Goal: Transaction & Acquisition: Purchase product/service

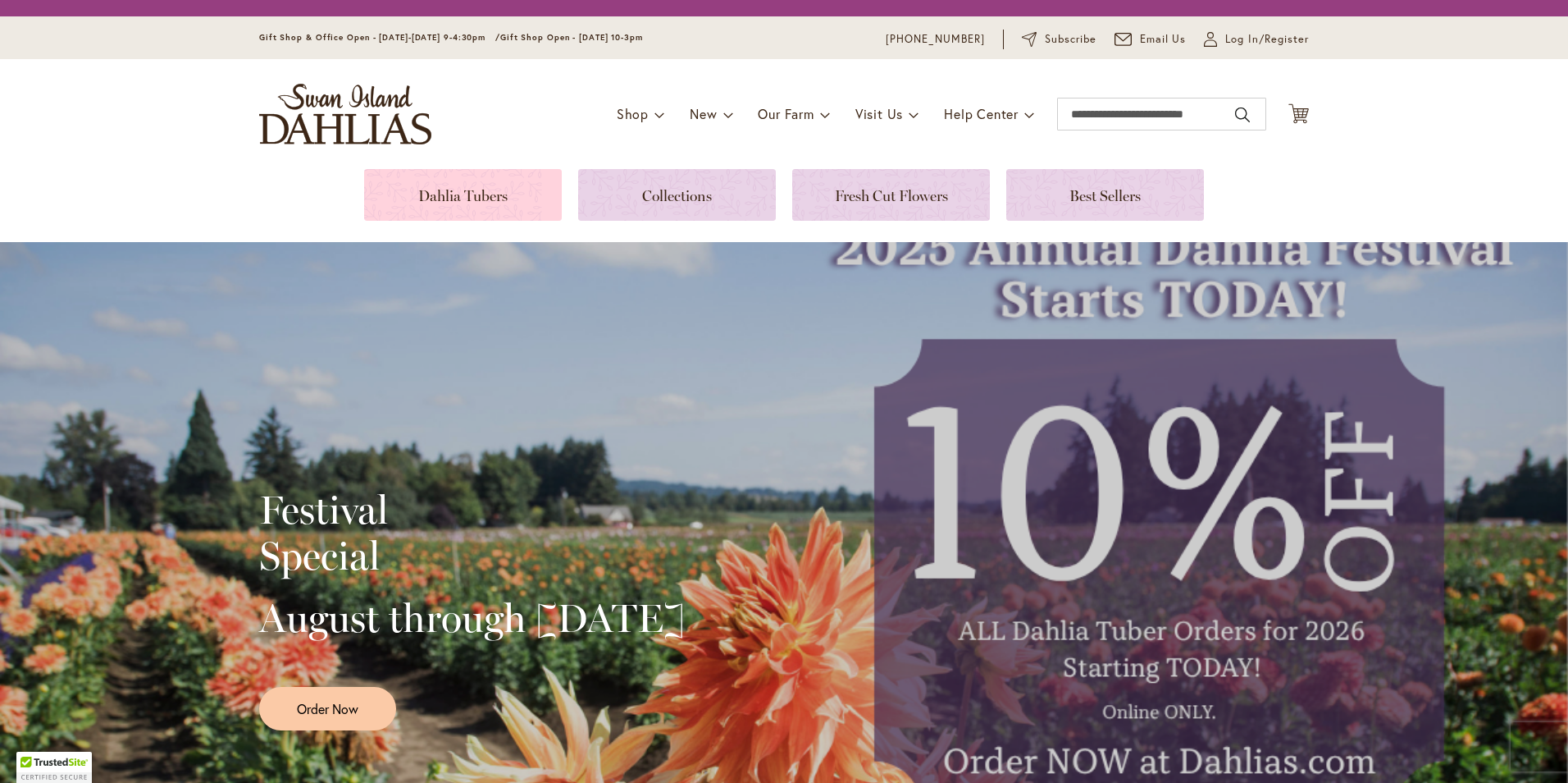
click at [436, 197] on link at bounding box center [462, 195] width 198 height 52
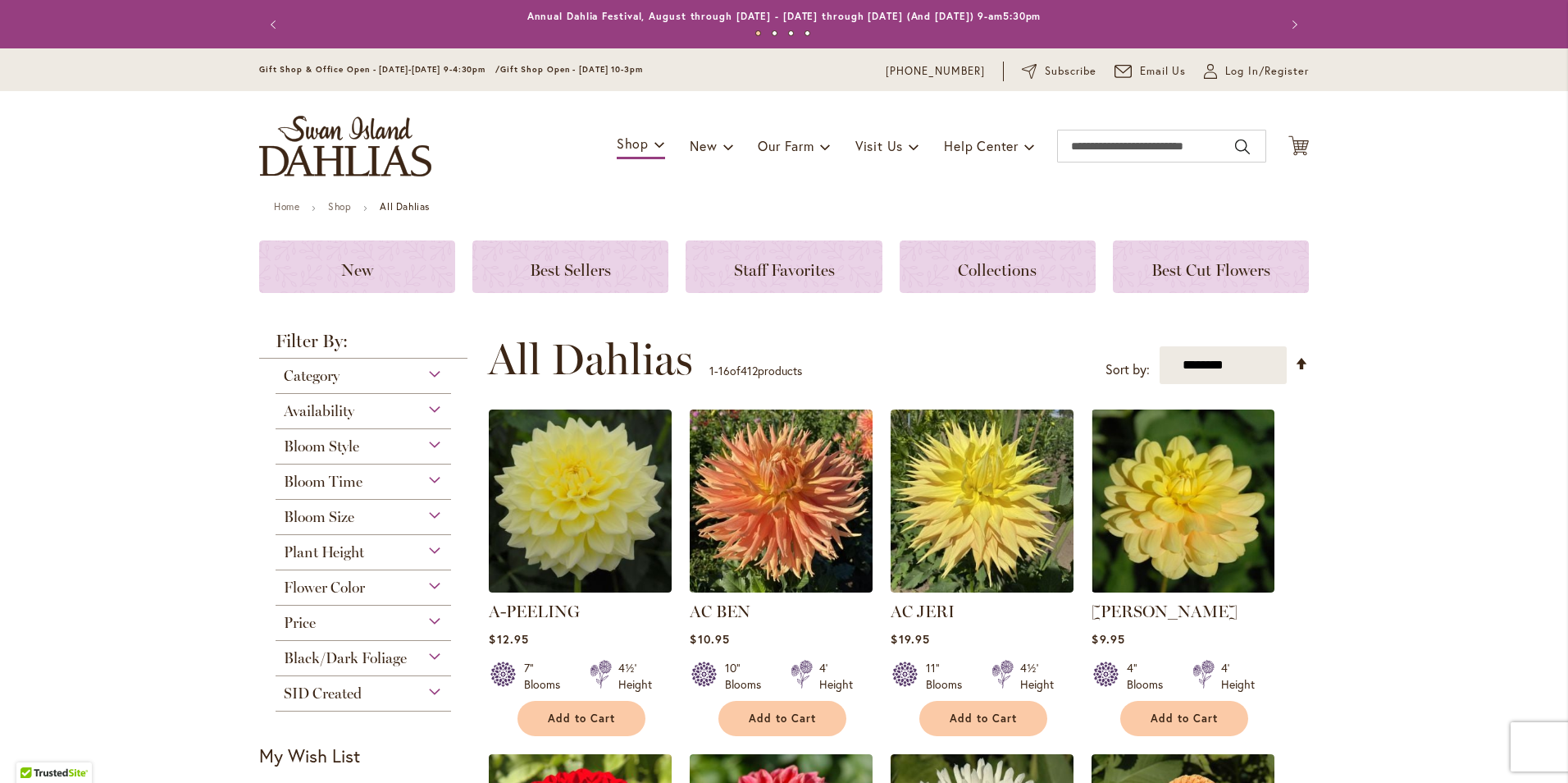
click at [335, 376] on div "Category" at bounding box center [363, 371] width 175 height 27
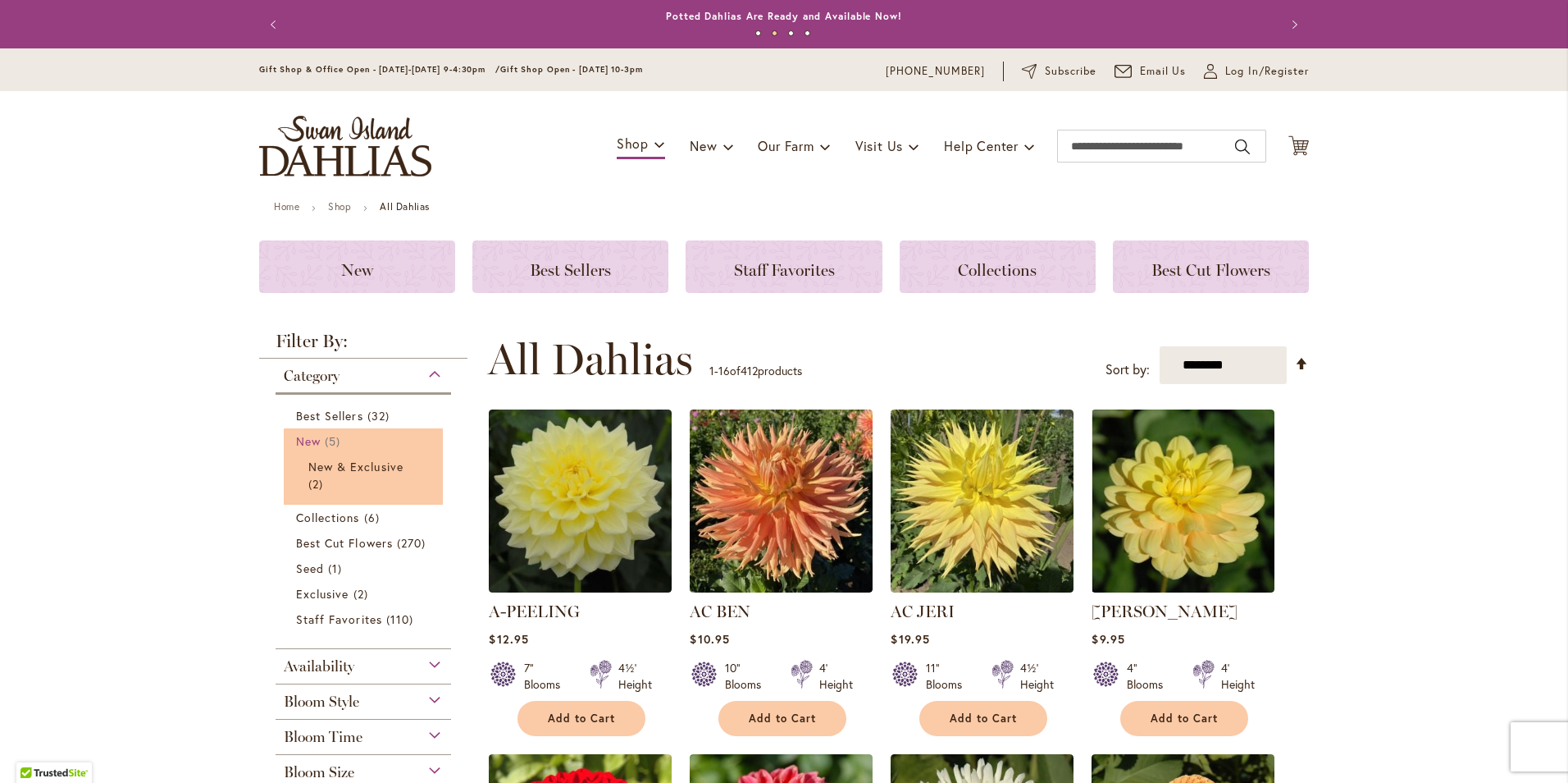
click at [304, 438] on span "New" at bounding box center [308, 441] width 25 height 16
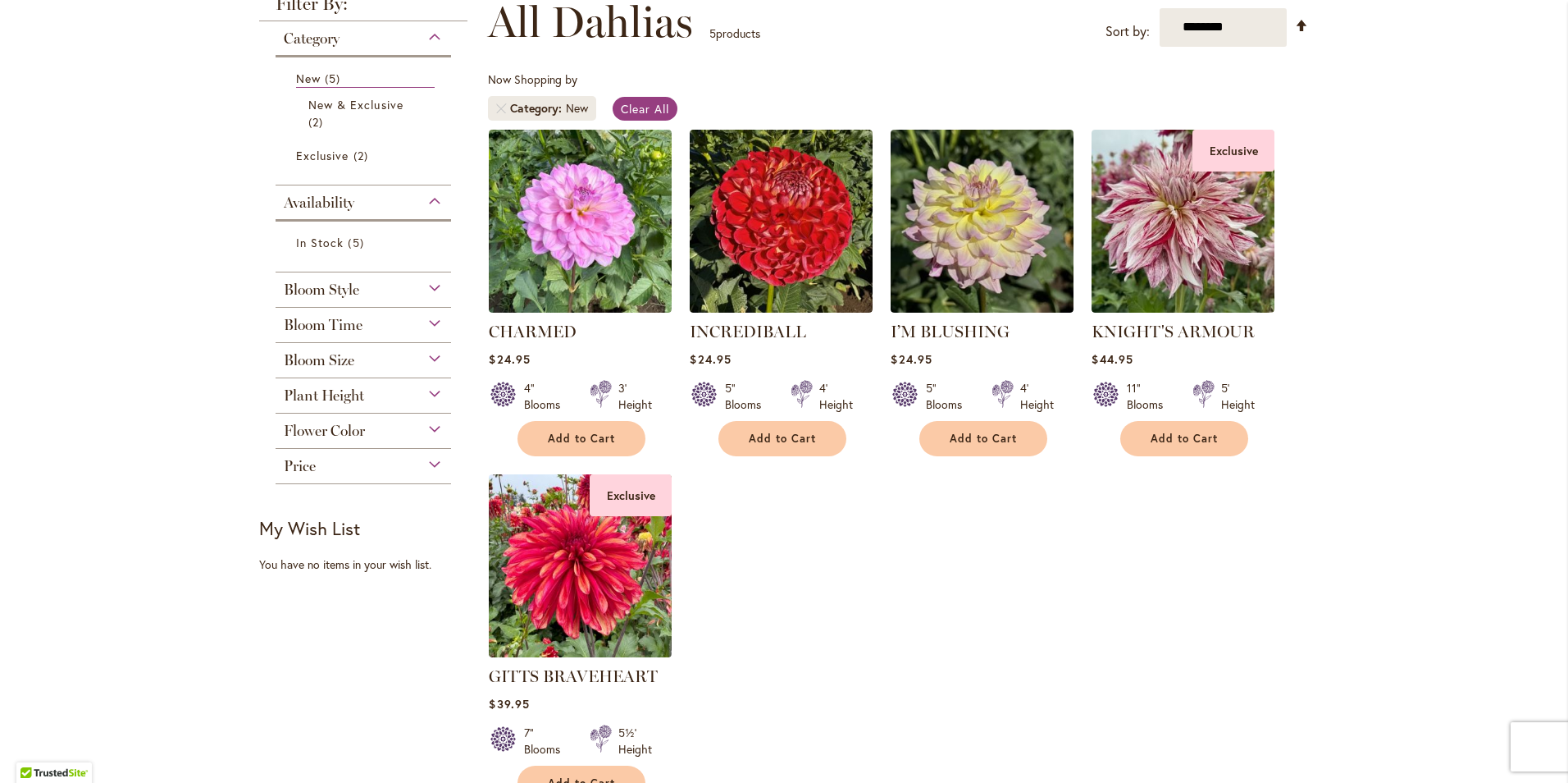
scroll to position [246, 0]
click at [348, 291] on span "Bloom Style" at bounding box center [322, 288] width 76 height 18
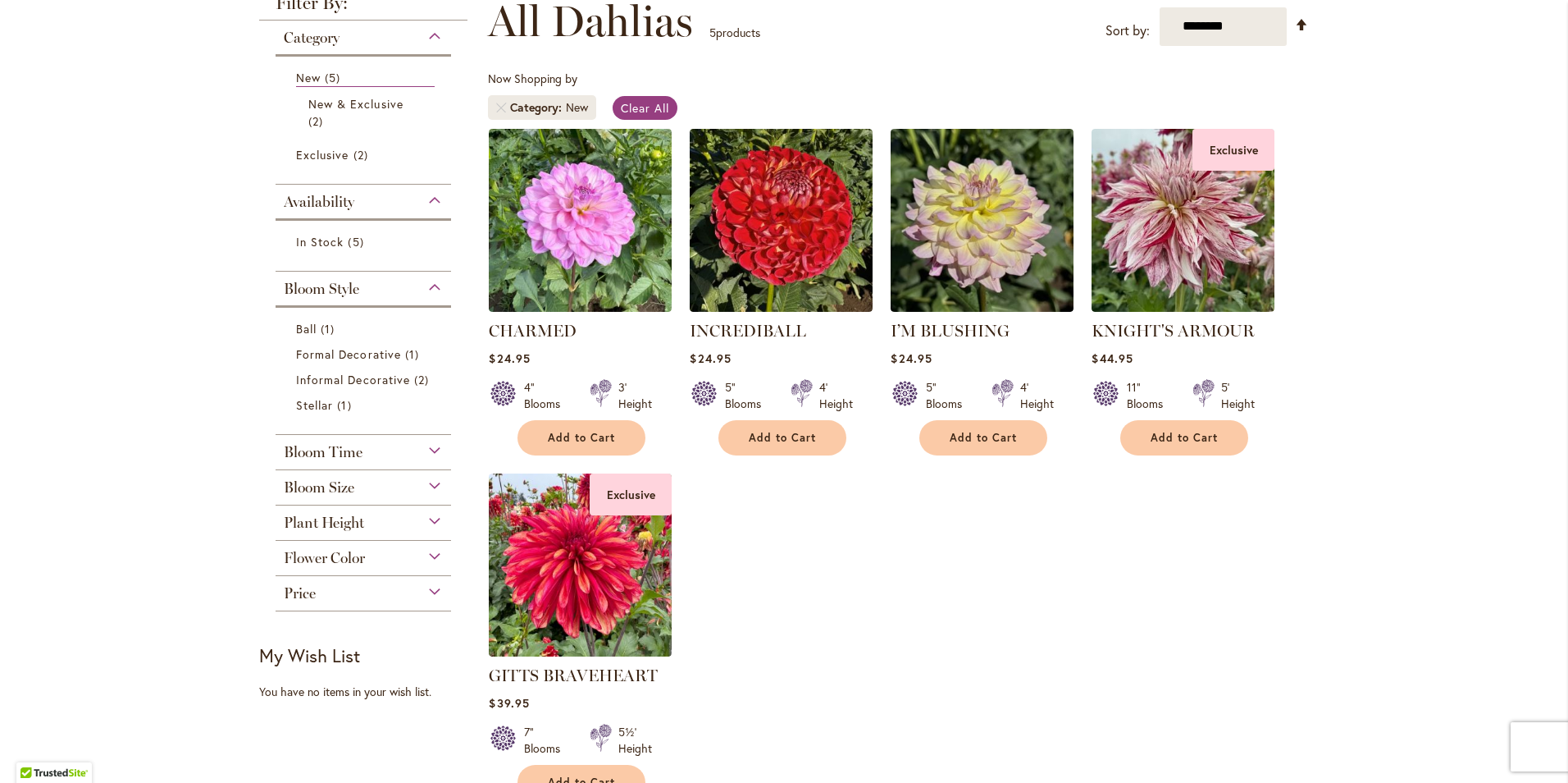
click at [357, 503] on div "Bloom Size (AA) Over 10" Blooms 1 item (B) 6"–8" Blooms 1 item (BB) 4"–6" Bloom…" at bounding box center [363, 488] width 175 height 35
click at [346, 490] on span "Bloom Size" at bounding box center [320, 487] width 71 height 18
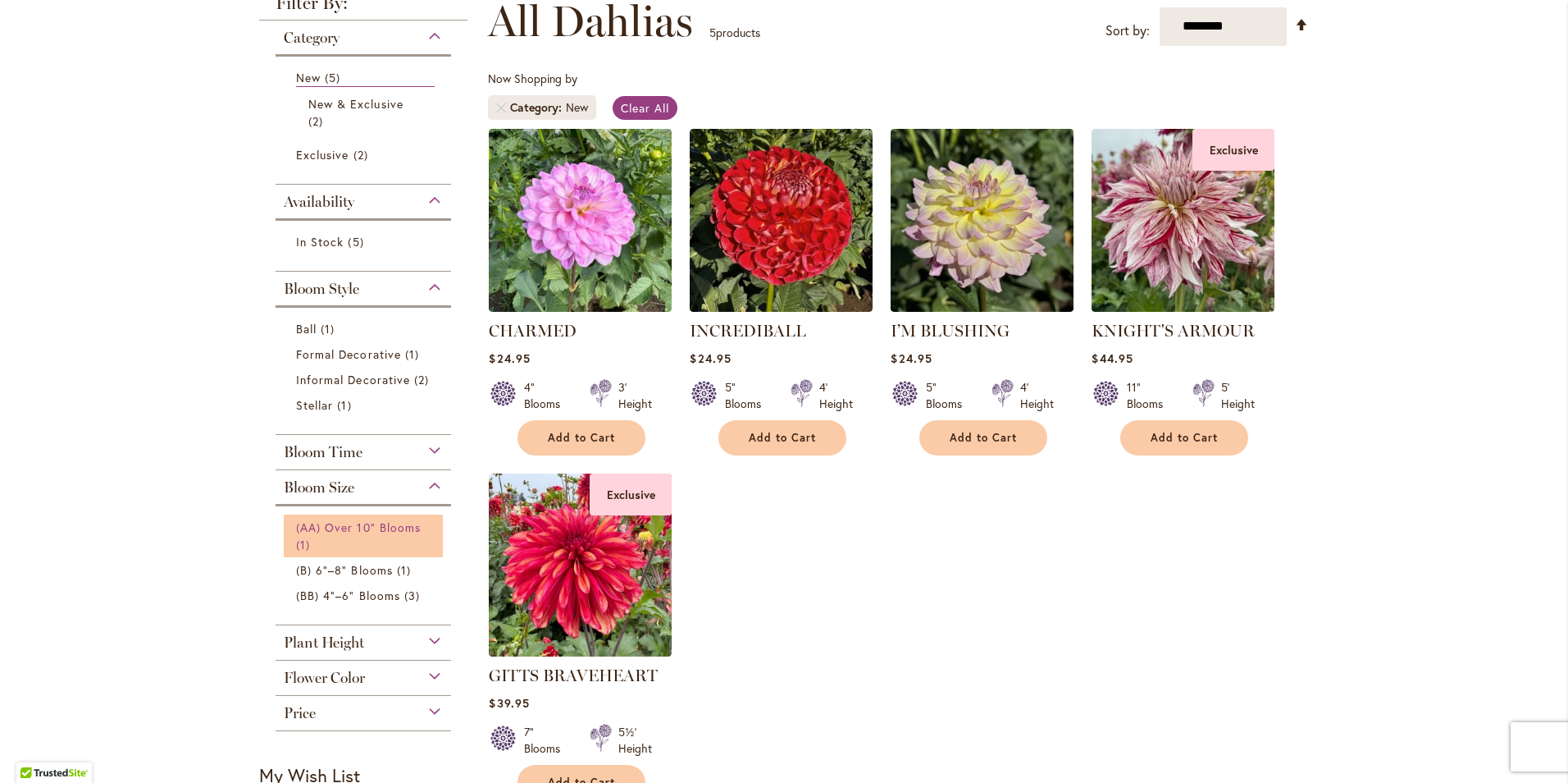
click at [311, 525] on span "(AA) Over 10" Blooms" at bounding box center [358, 527] width 125 height 16
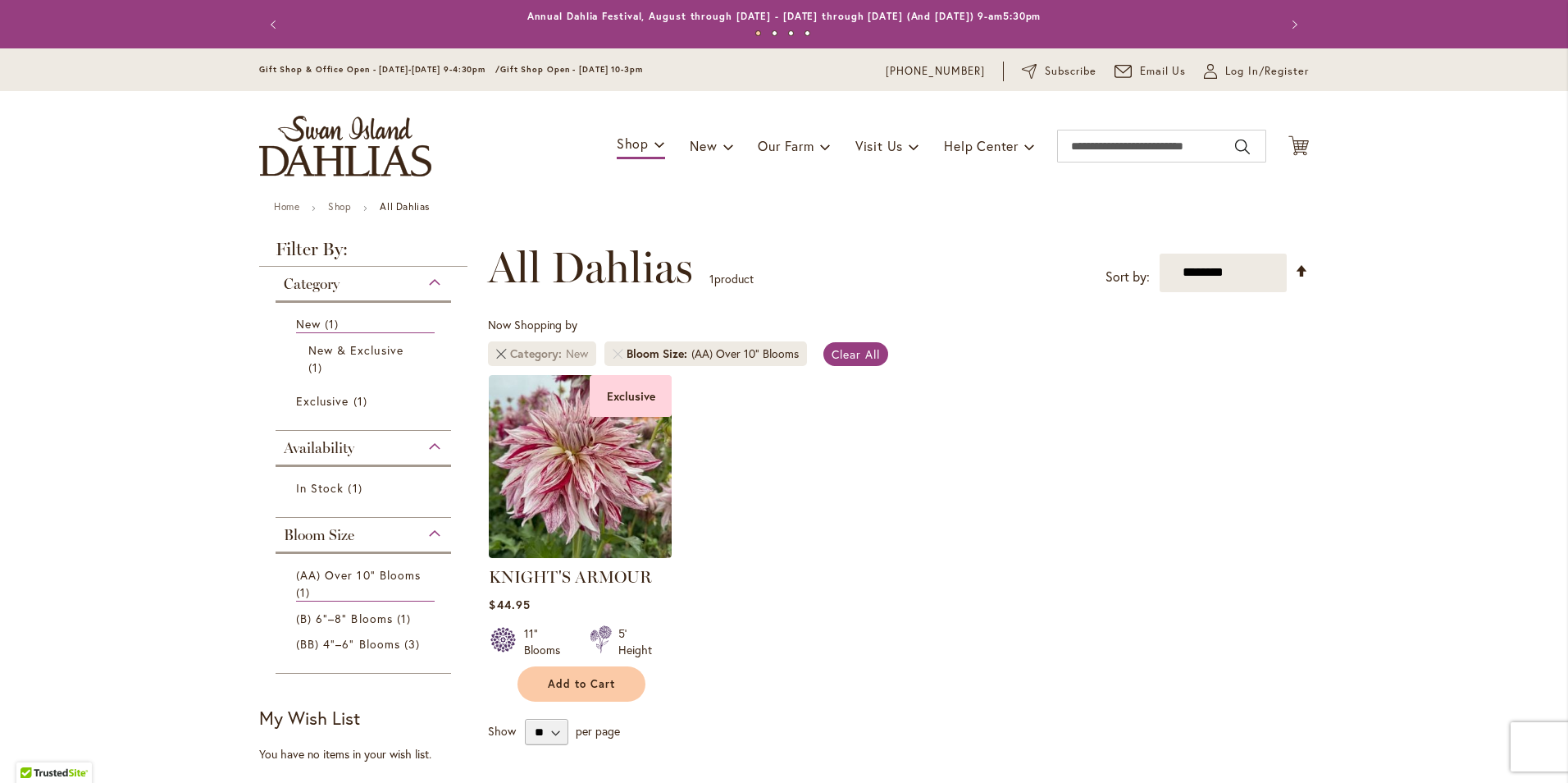
click at [496, 355] on link "Remove Category New" at bounding box center [501, 353] width 10 height 10
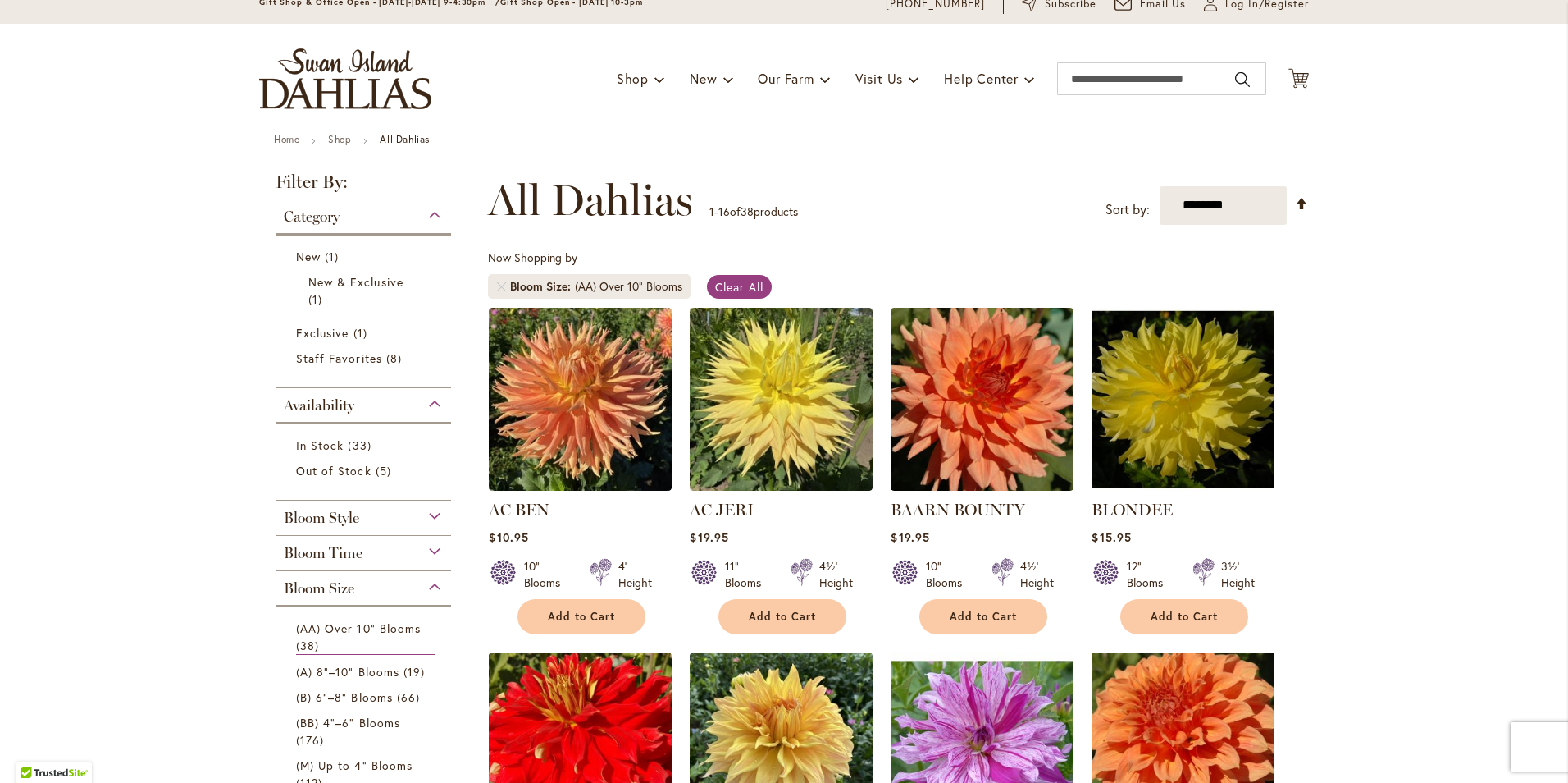
scroll to position [82, 0]
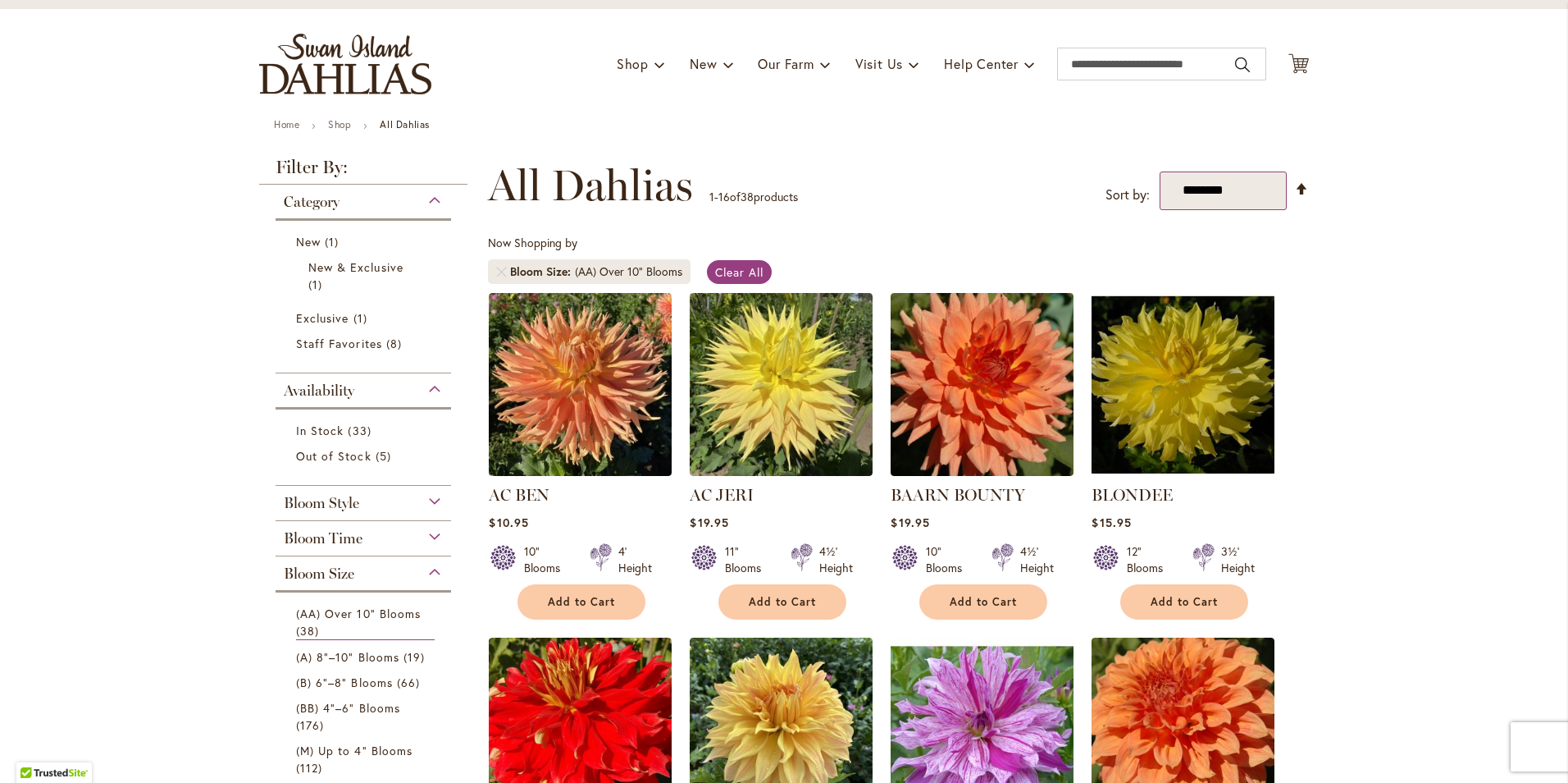
click at [1215, 185] on select "**********" at bounding box center [1223, 190] width 127 height 38
select select "*****"
click at [1160, 171] on select "**********" at bounding box center [1223, 190] width 127 height 38
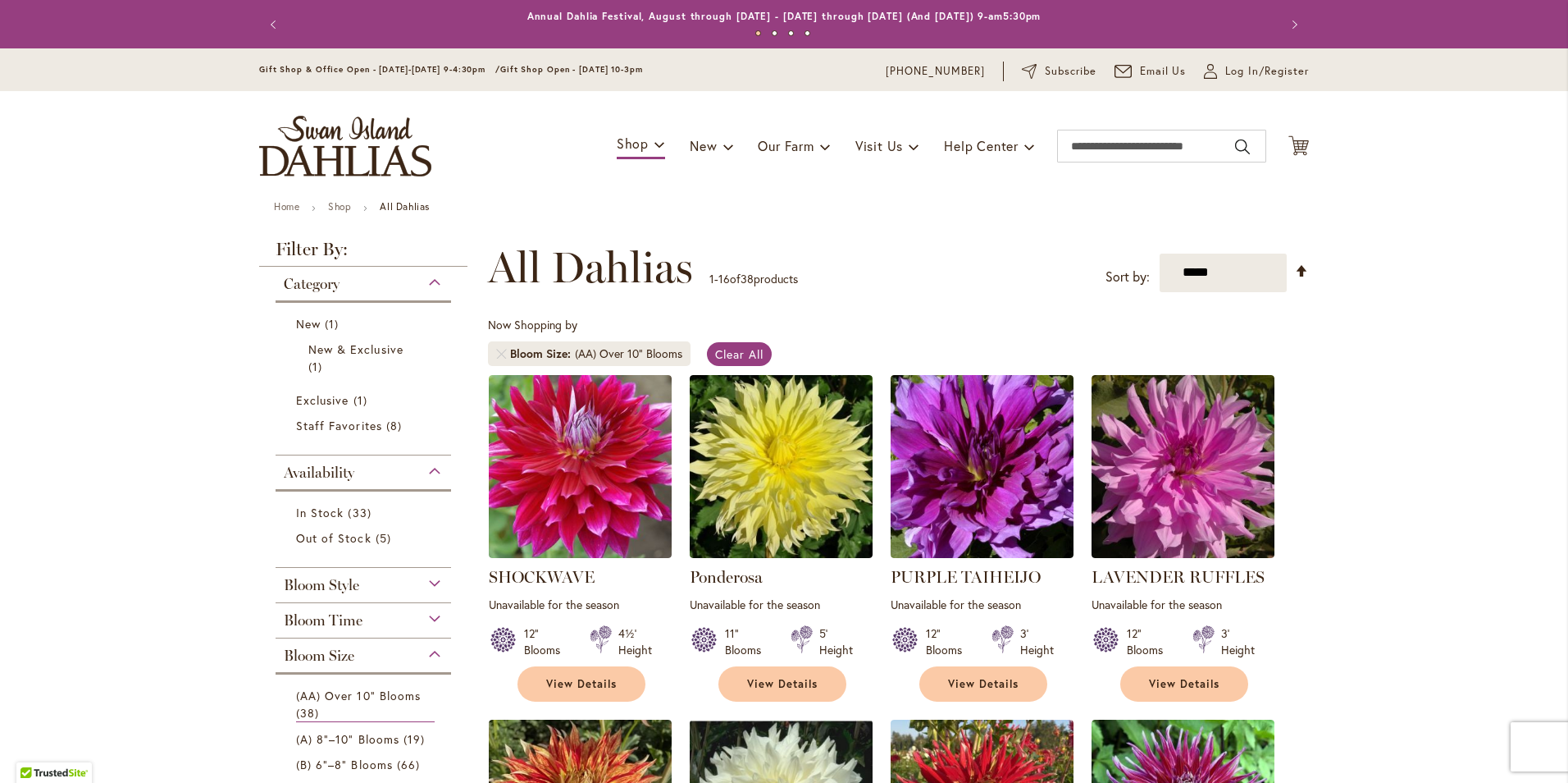
scroll to position [255, 0]
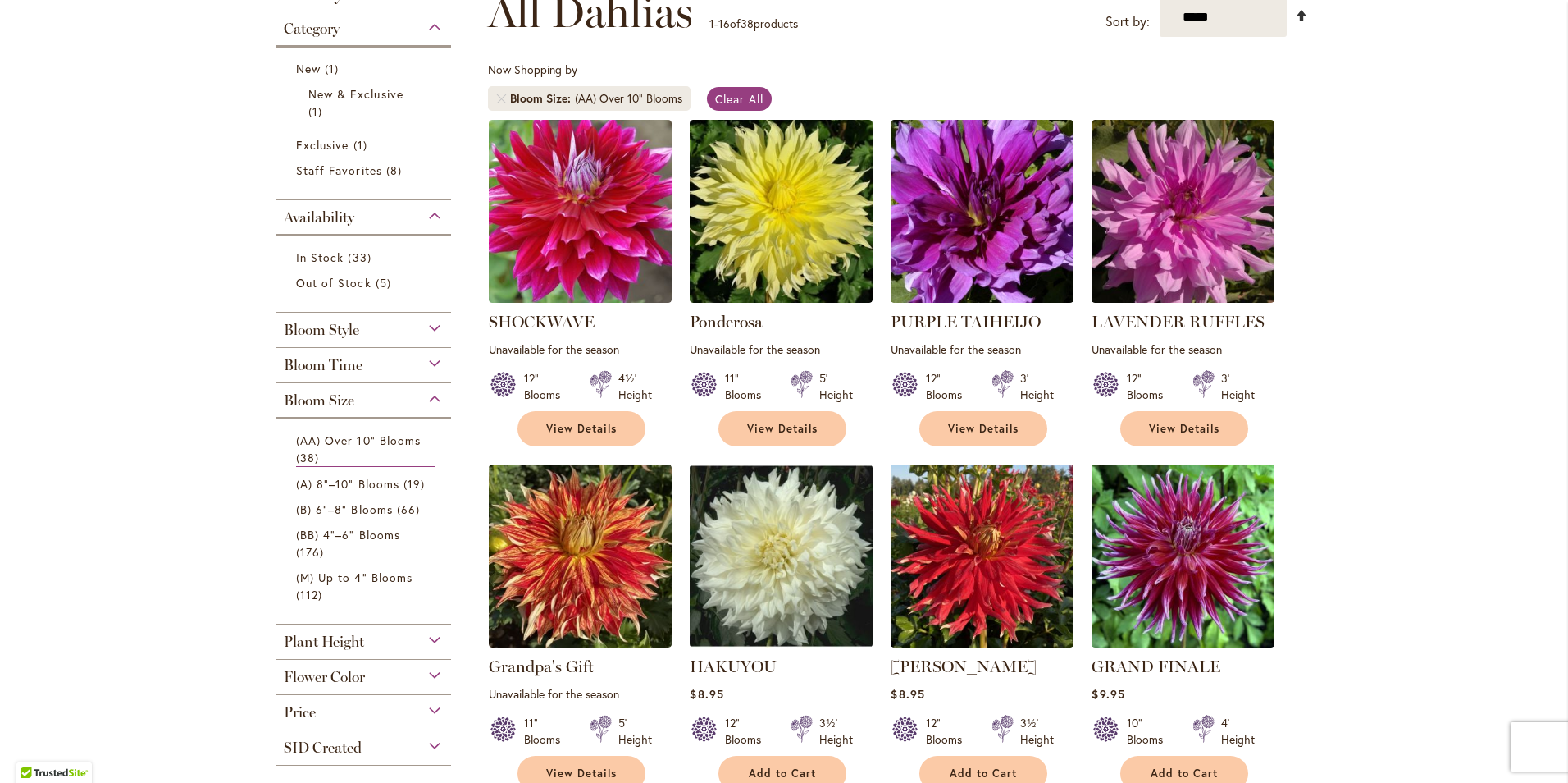
click at [1296, 18] on link "Set Descending Direction" at bounding box center [1302, 16] width 14 height 19
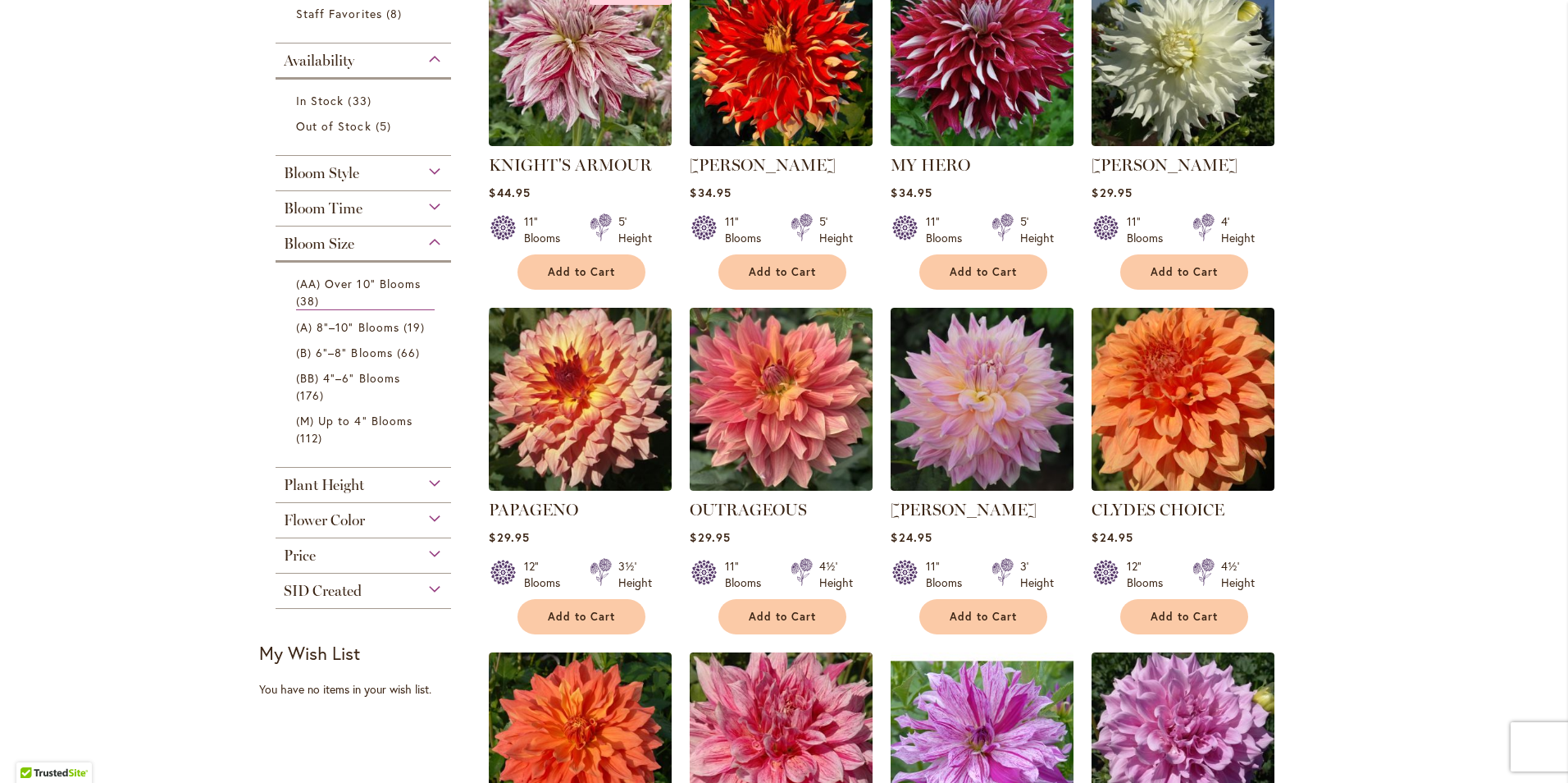
scroll to position [410, 0]
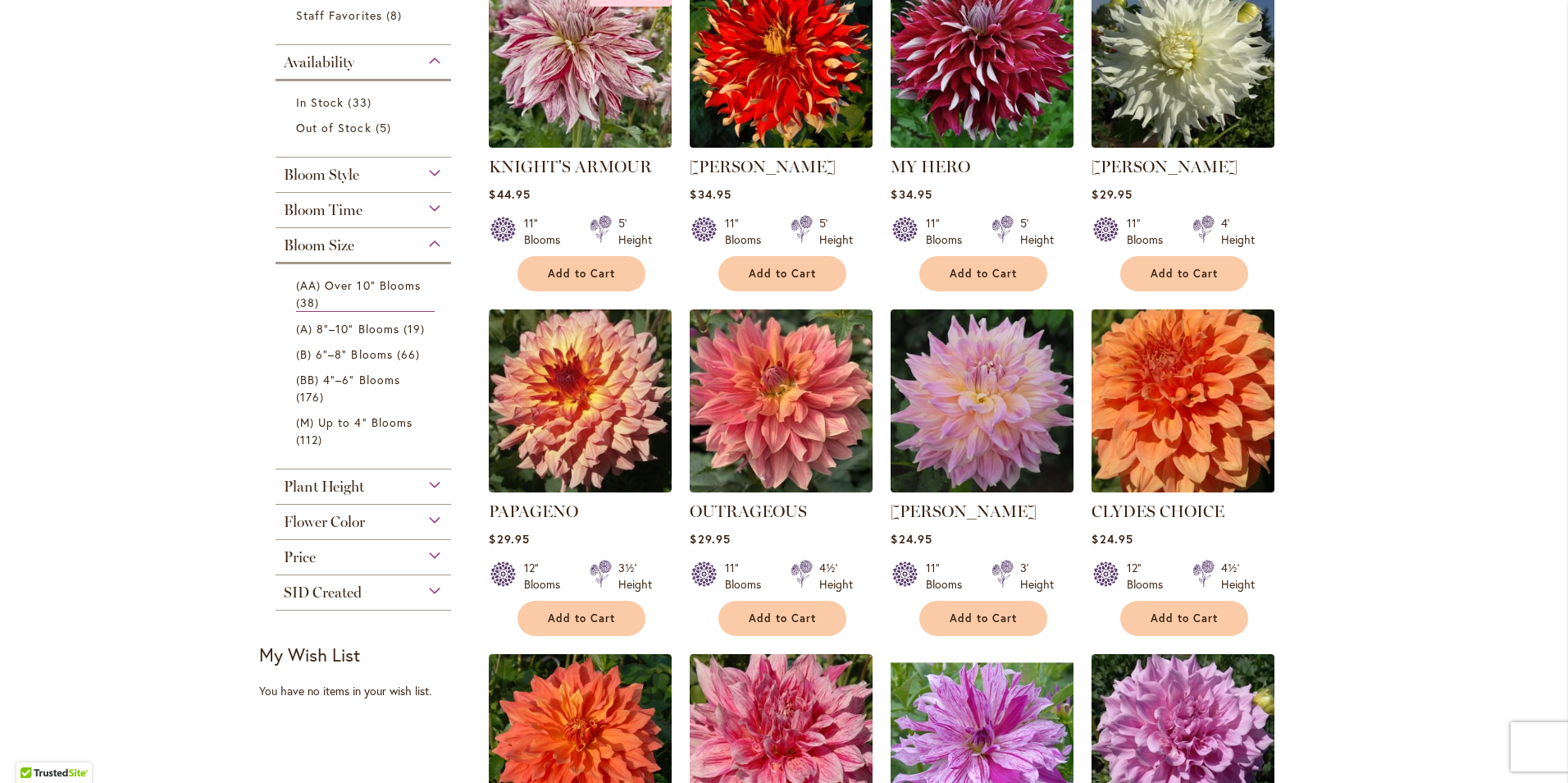
click at [1189, 392] on img at bounding box center [1183, 399] width 192 height 192
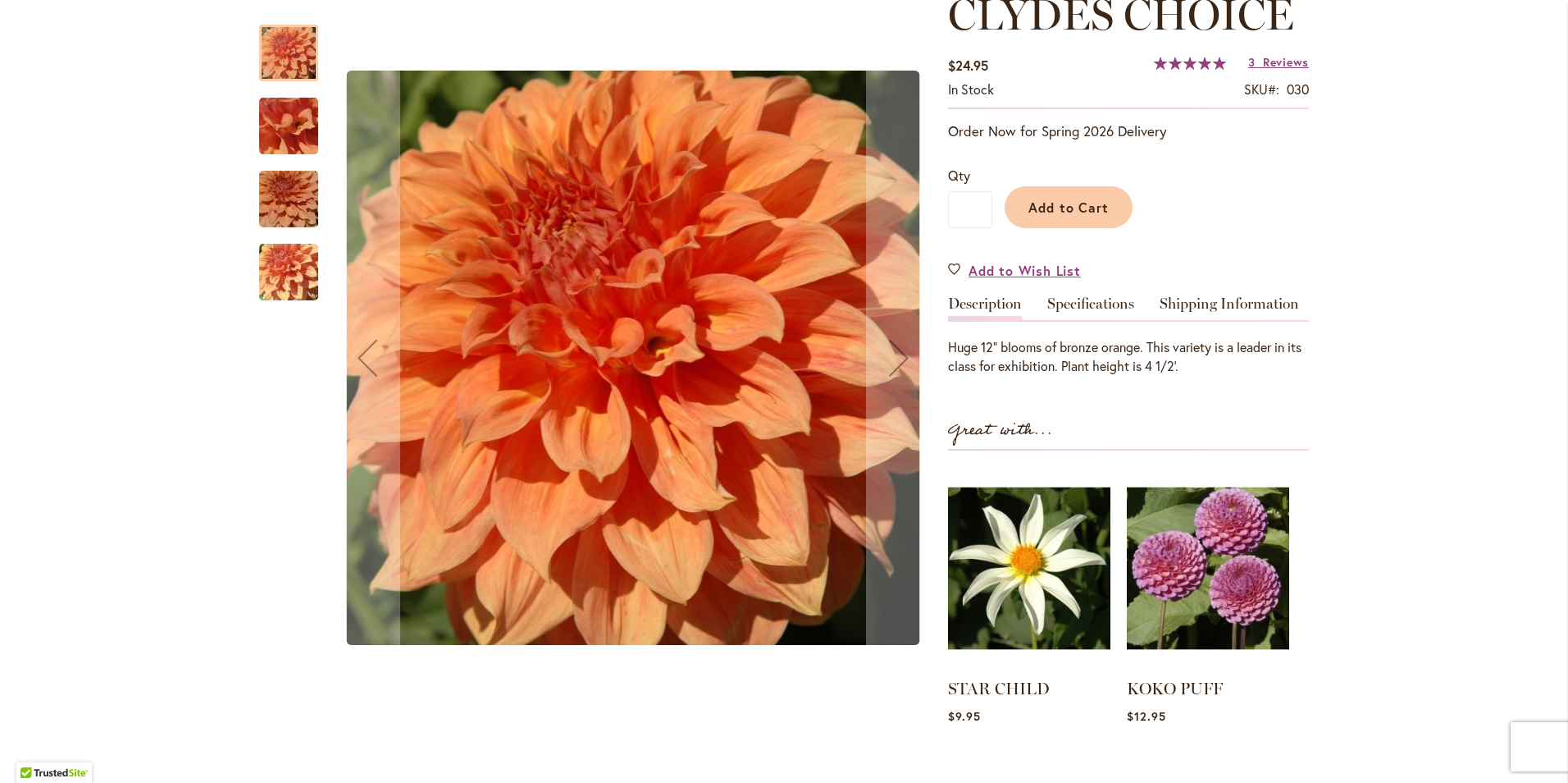
scroll to position [82, 0]
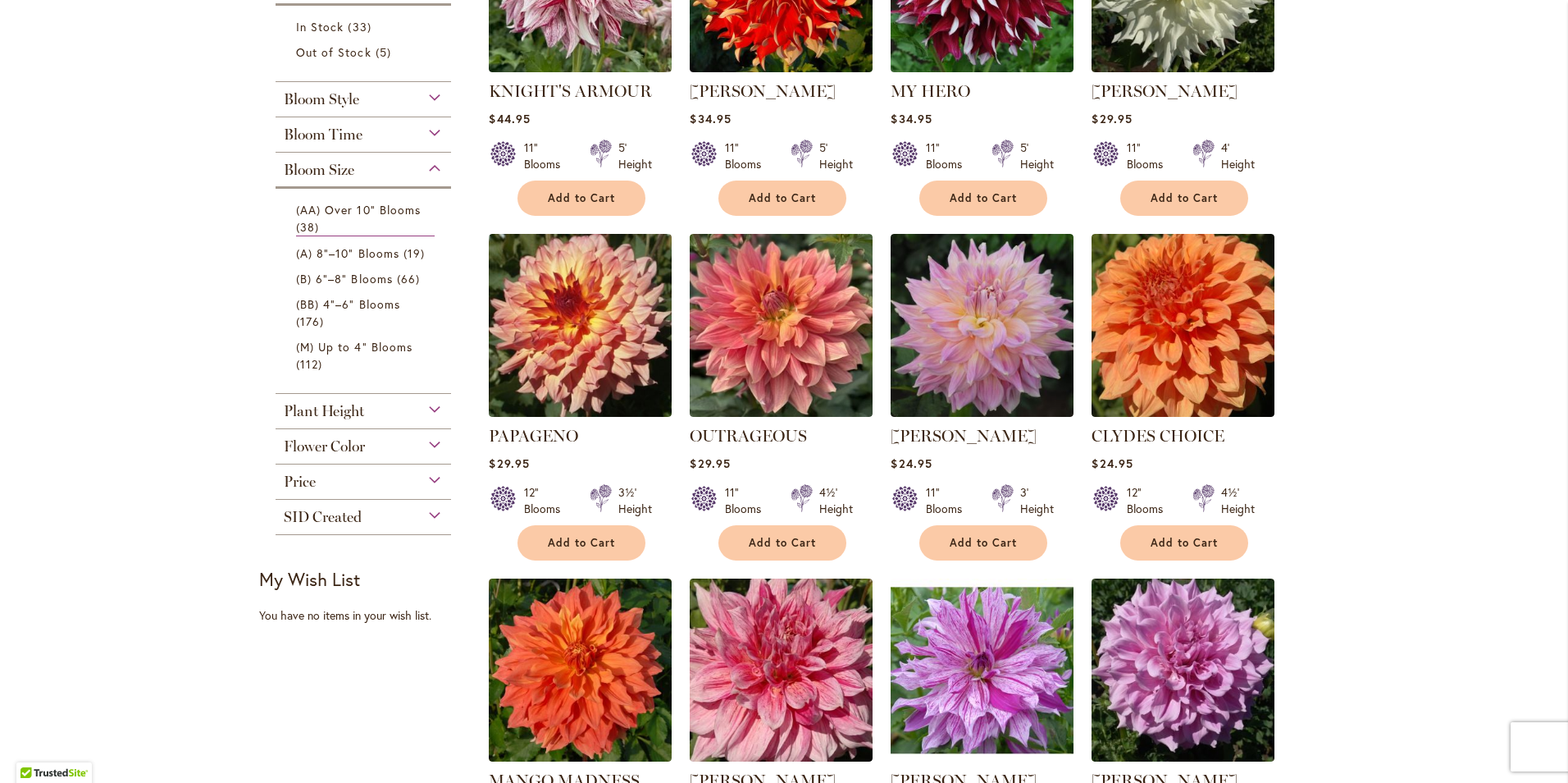
scroll to position [492, 0]
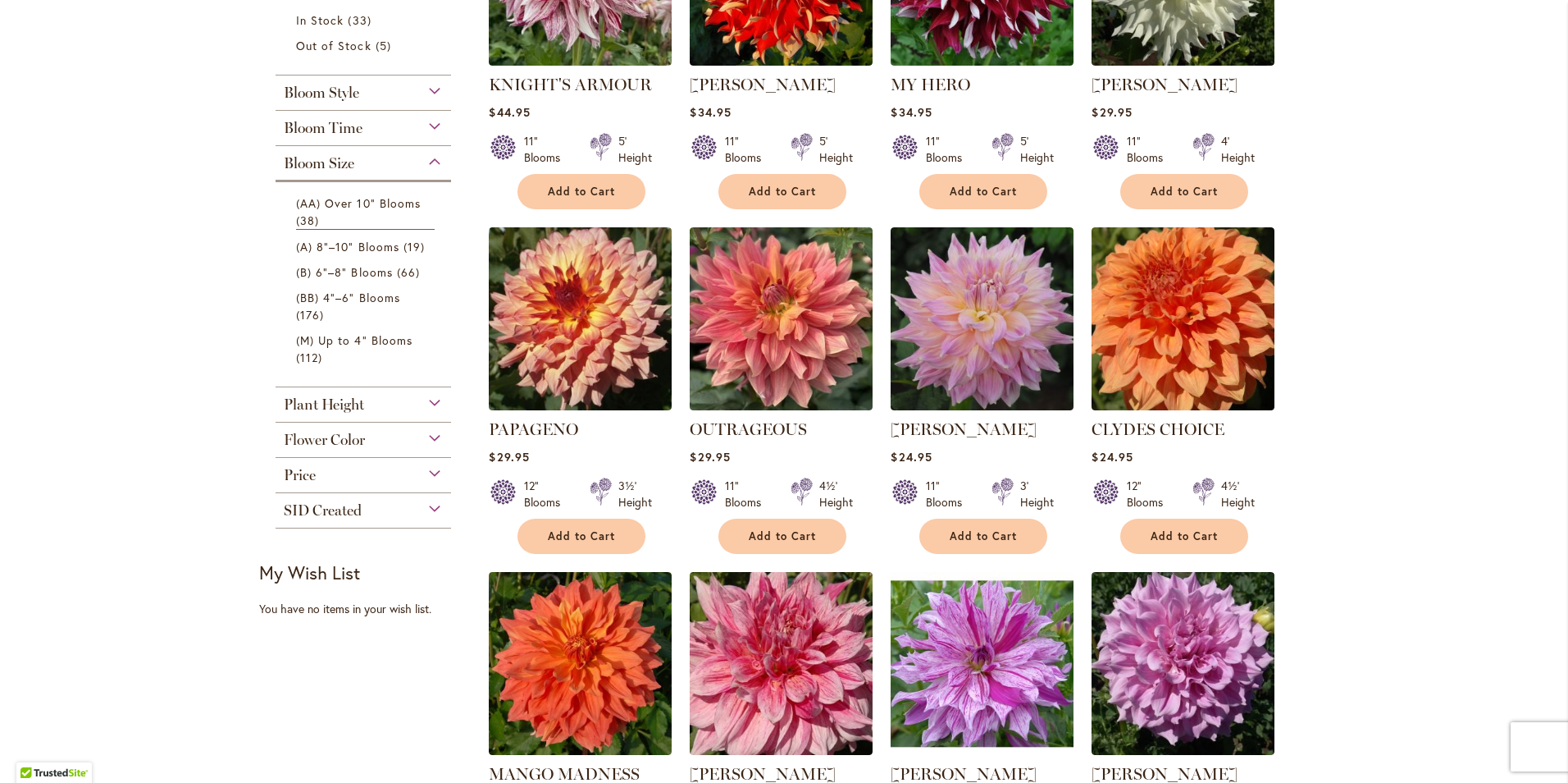
click at [427, 506] on div "SID Created" at bounding box center [363, 506] width 175 height 27
click at [427, 470] on div "Price" at bounding box center [363, 470] width 175 height 27
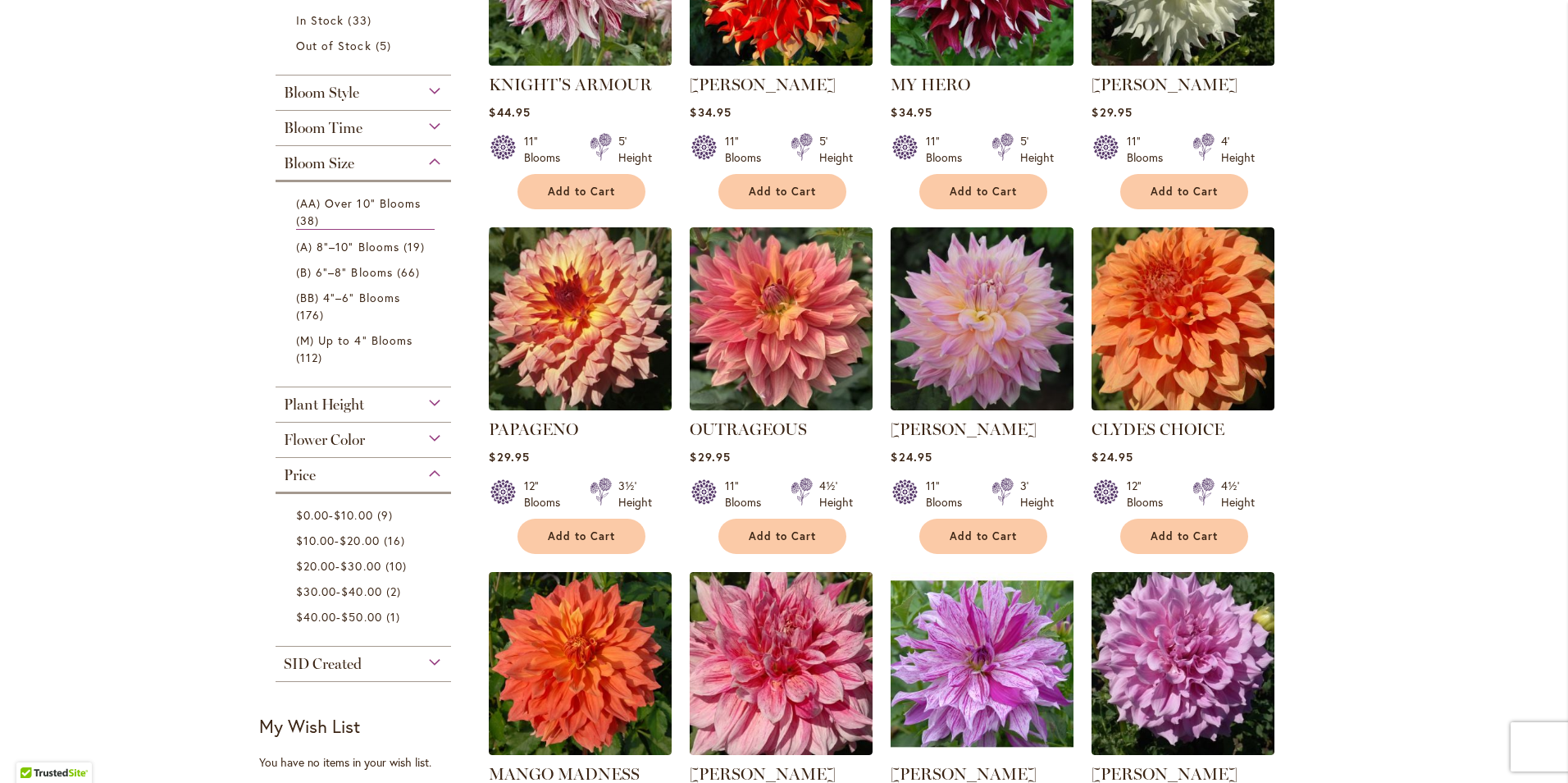
click at [428, 470] on div "Price" at bounding box center [363, 470] width 175 height 27
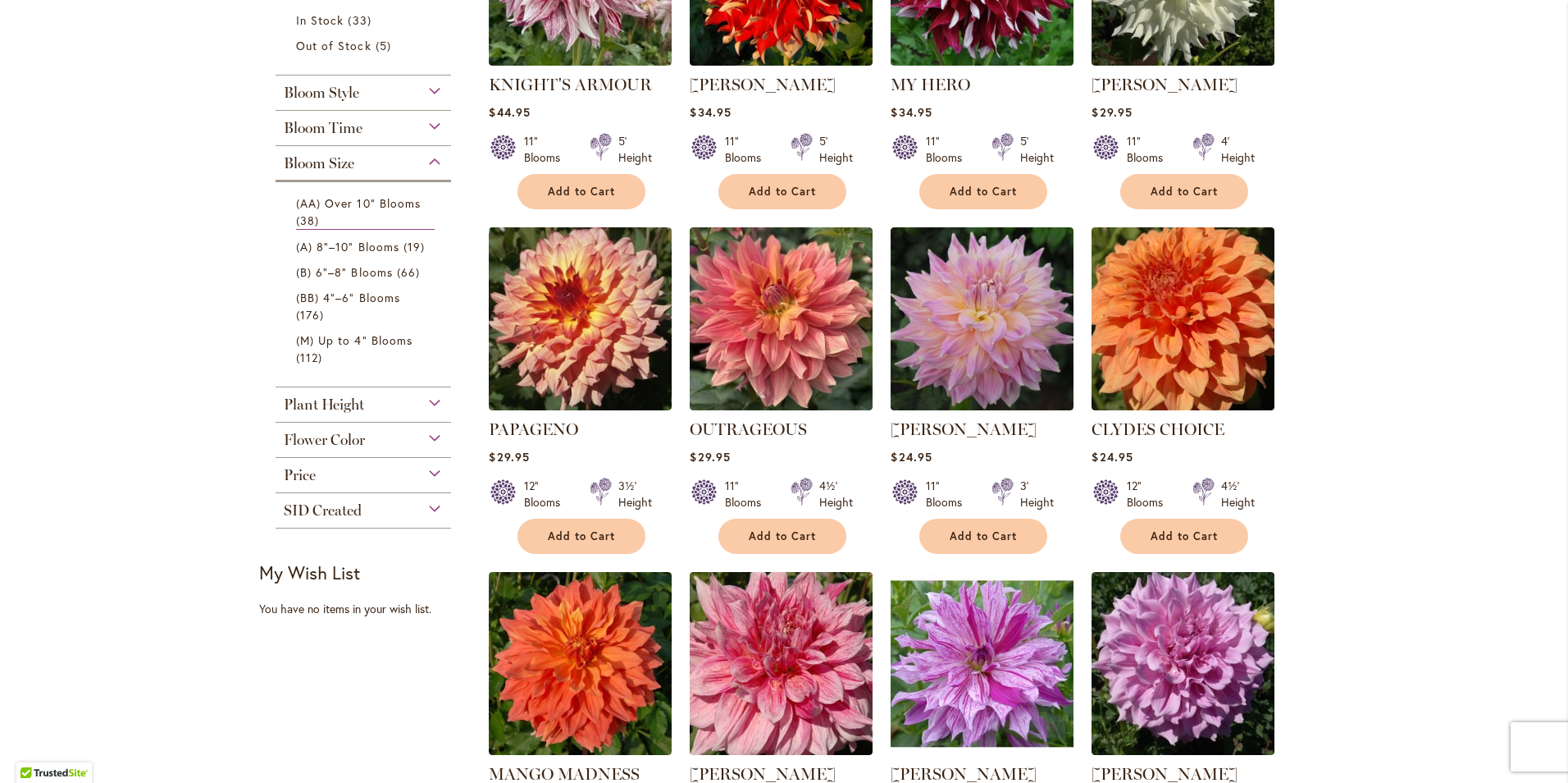
click at [432, 434] on div "Flower Color" at bounding box center [363, 435] width 175 height 27
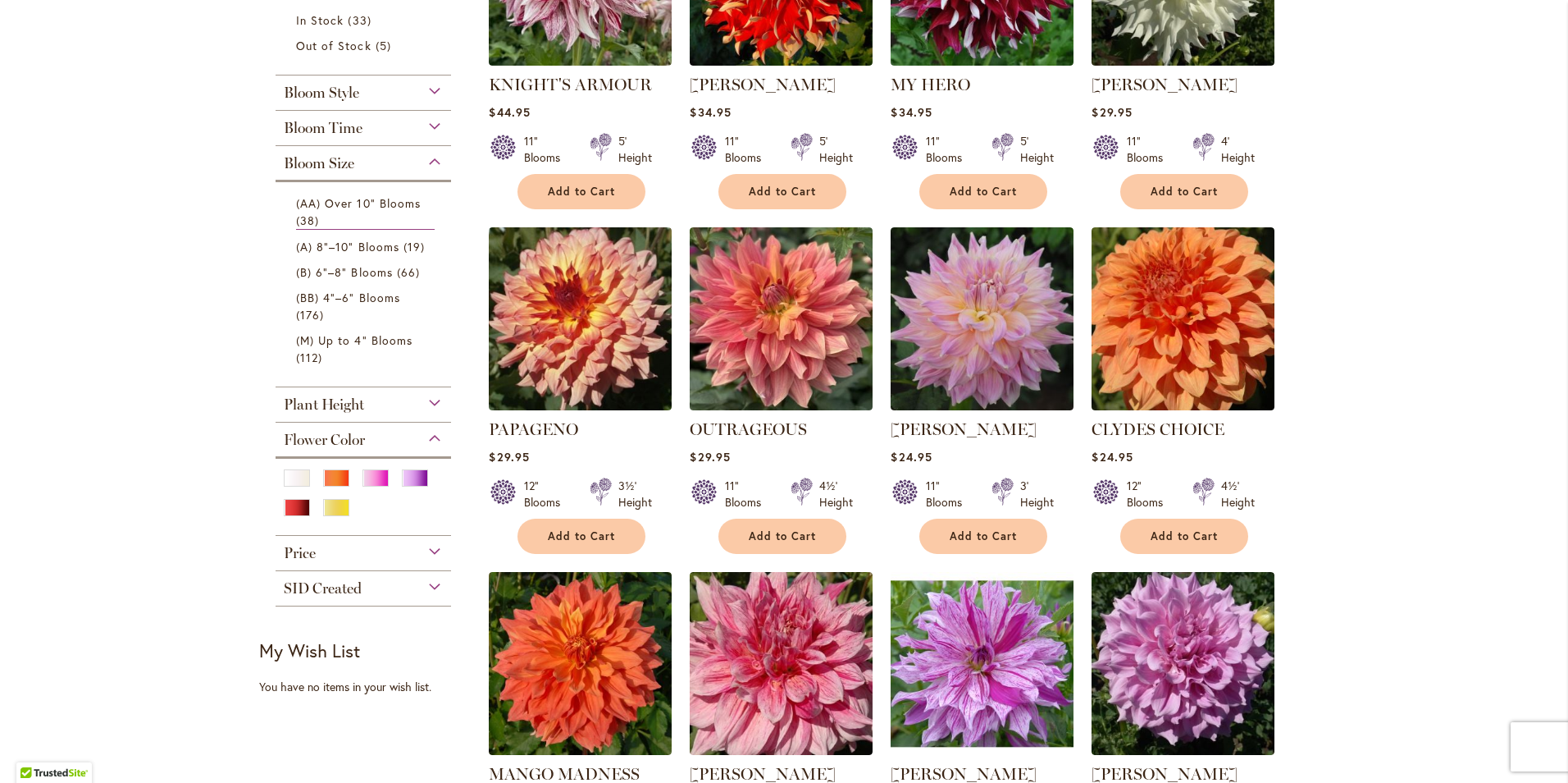
click at [432, 434] on div "Flower Color" at bounding box center [363, 435] width 175 height 27
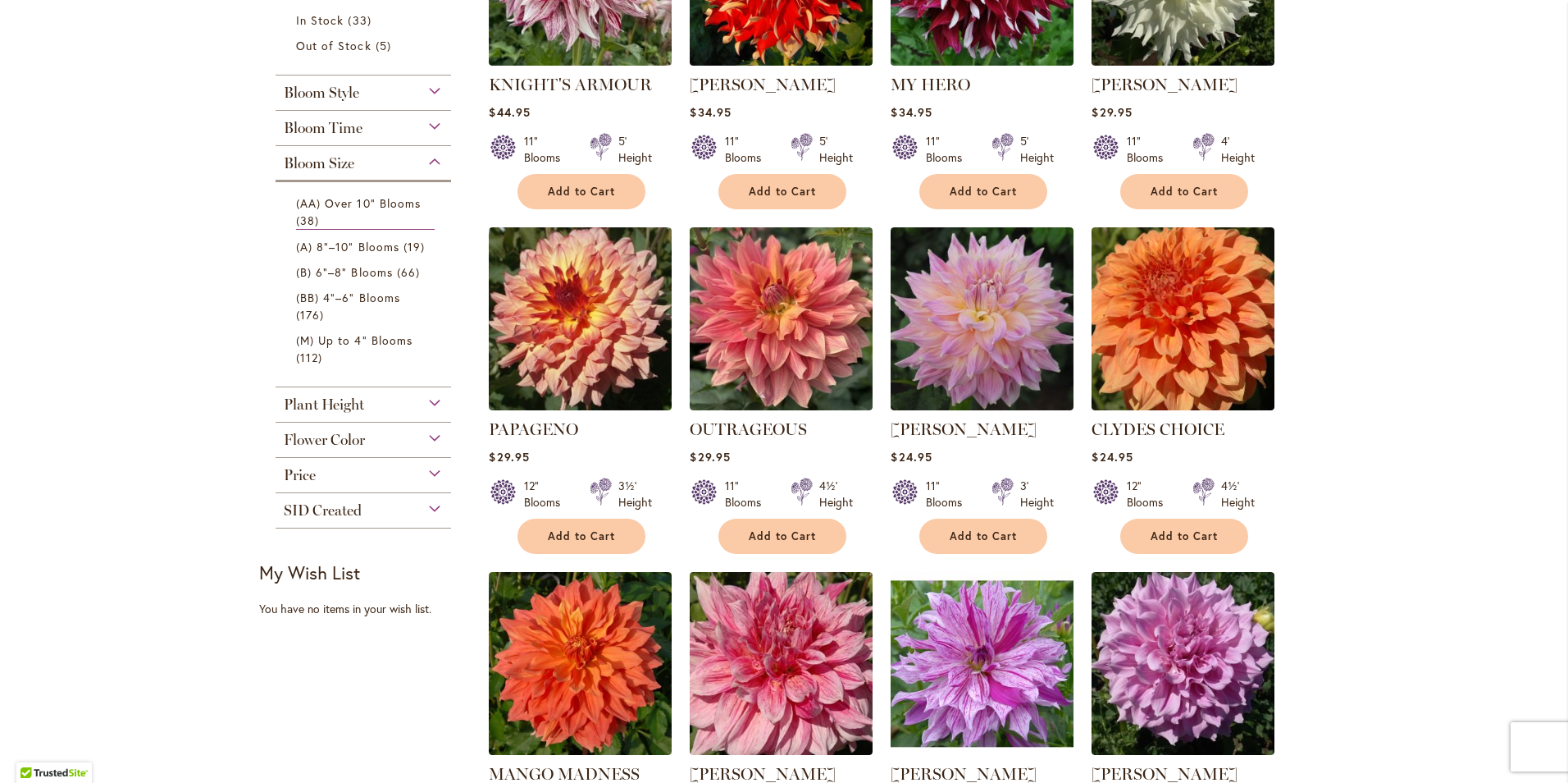
click at [428, 392] on div "Plant Height" at bounding box center [363, 400] width 175 height 27
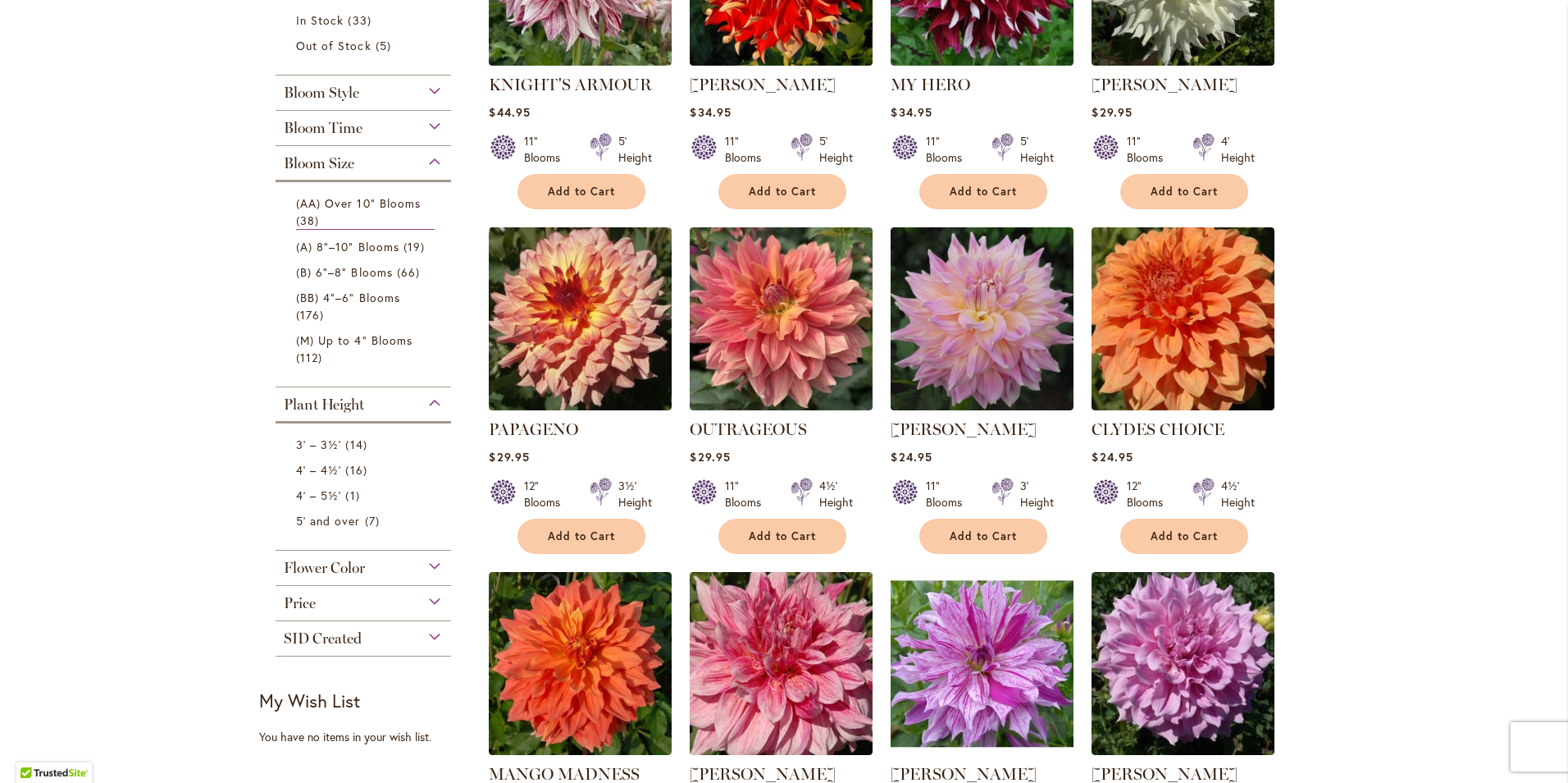
click at [428, 392] on div "Plant Height" at bounding box center [363, 400] width 175 height 27
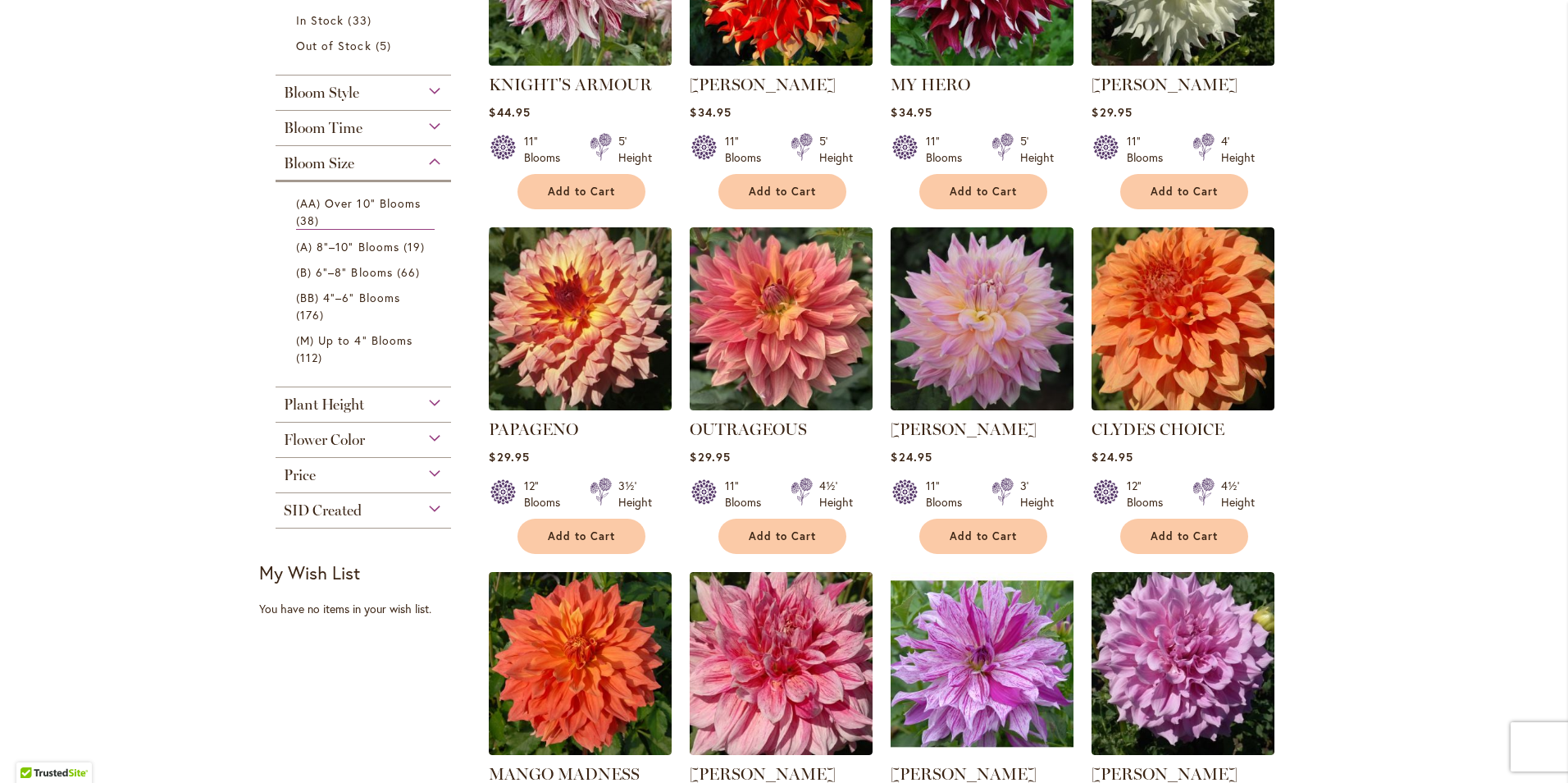
click at [427, 86] on div "Bloom Style" at bounding box center [363, 89] width 175 height 27
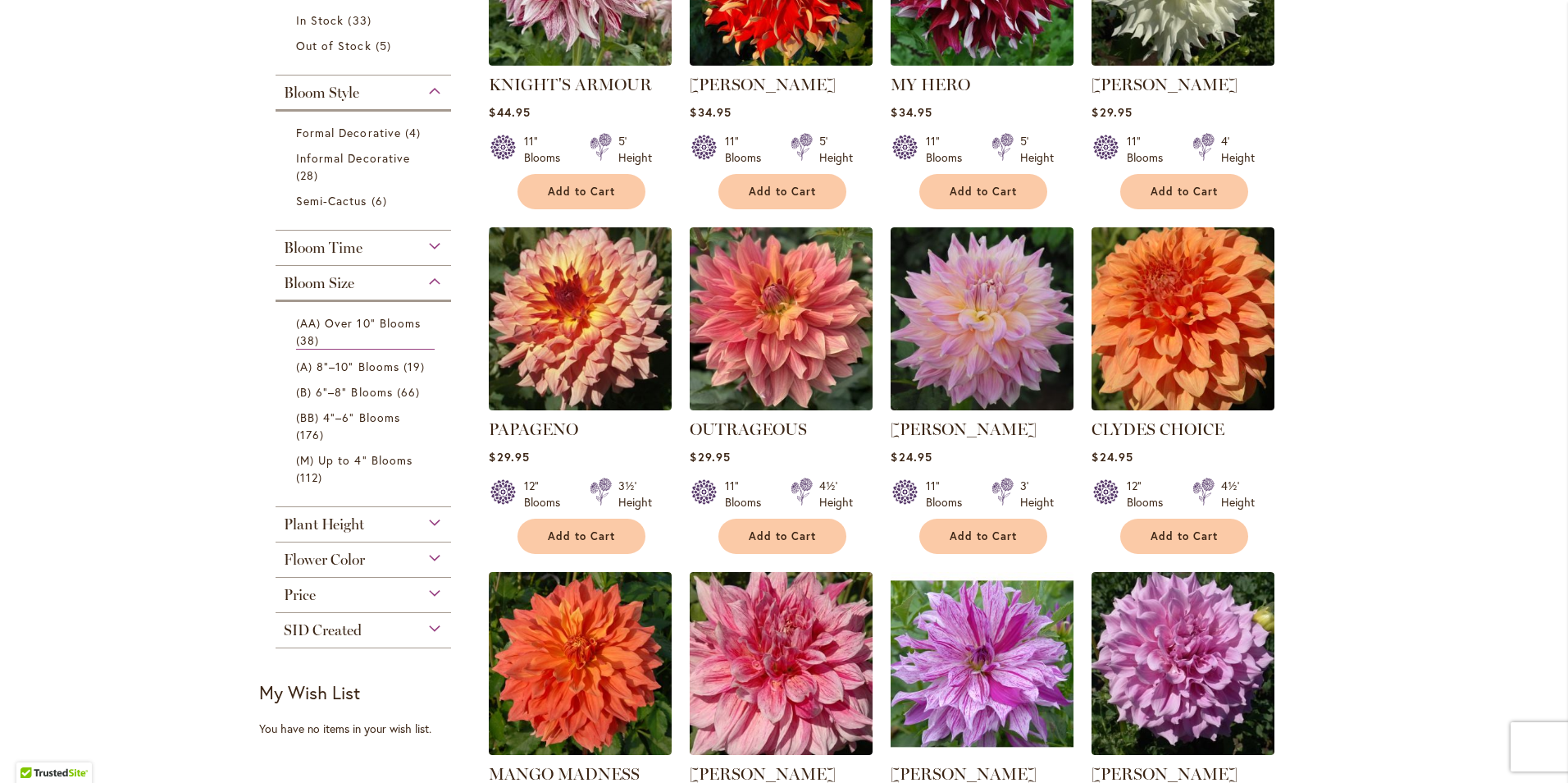
click at [427, 86] on div "Bloom Style" at bounding box center [363, 89] width 175 height 27
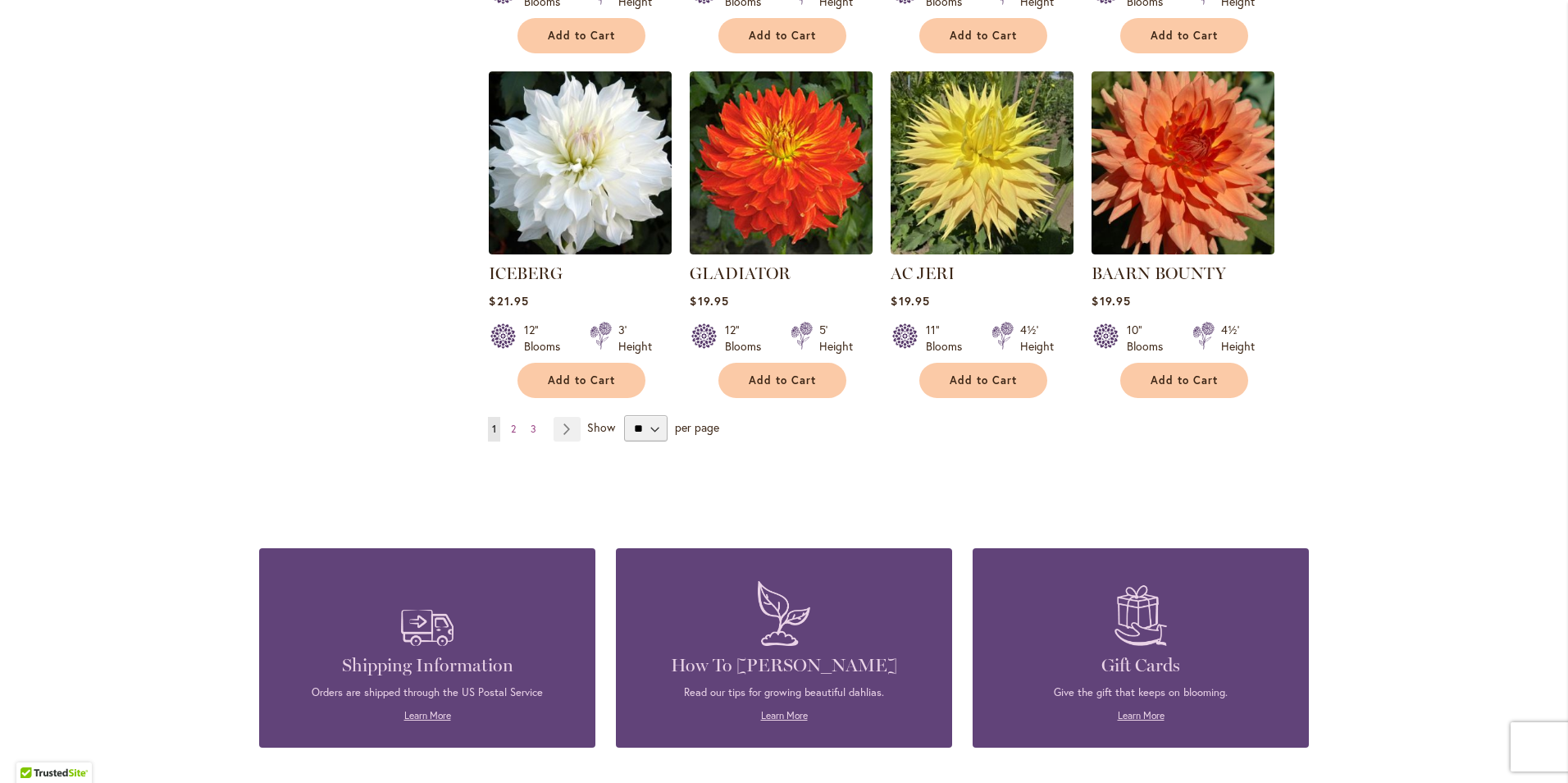
scroll to position [1395, 0]
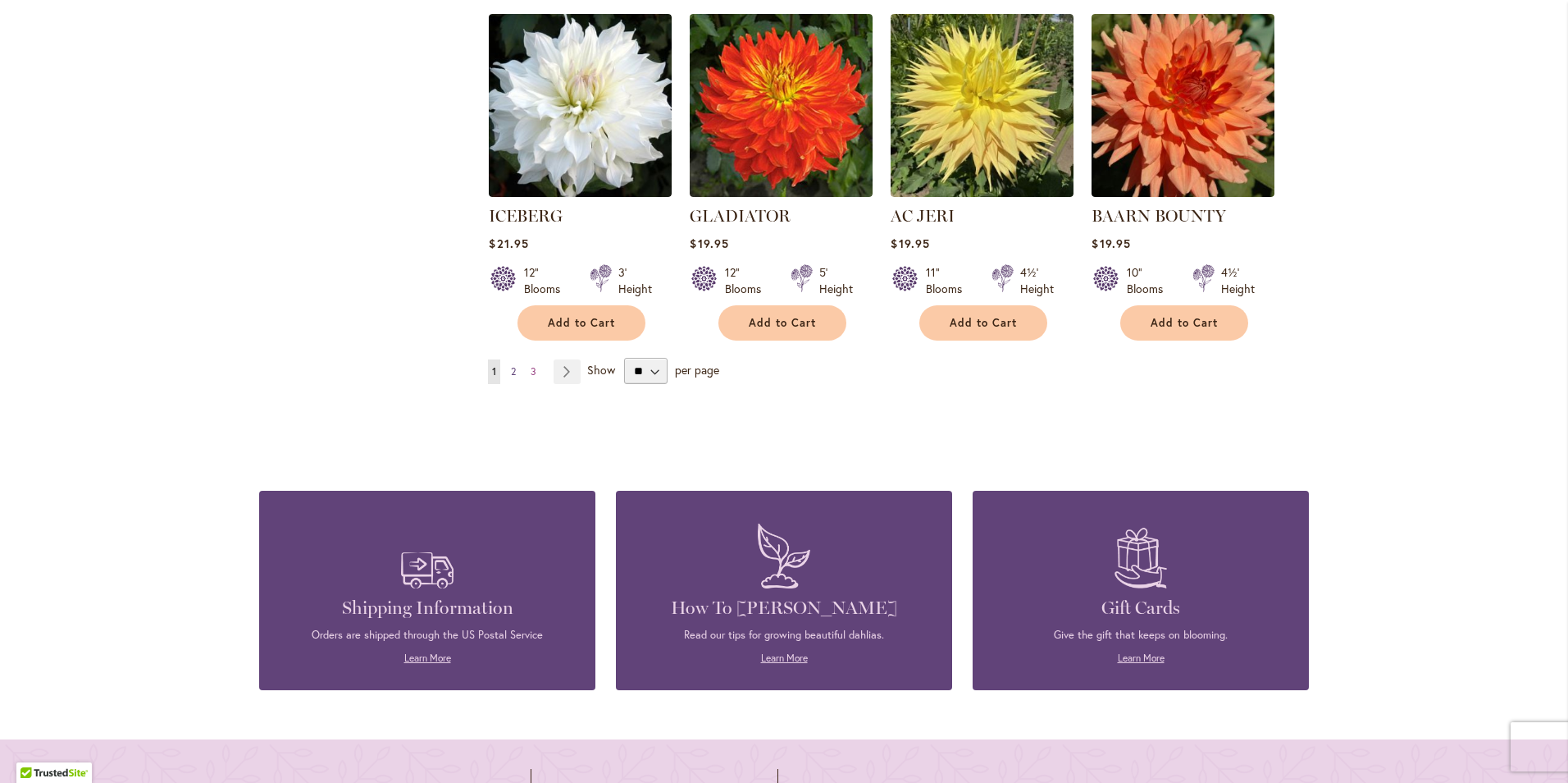
click at [511, 368] on span "2" at bounding box center [513, 371] width 5 height 13
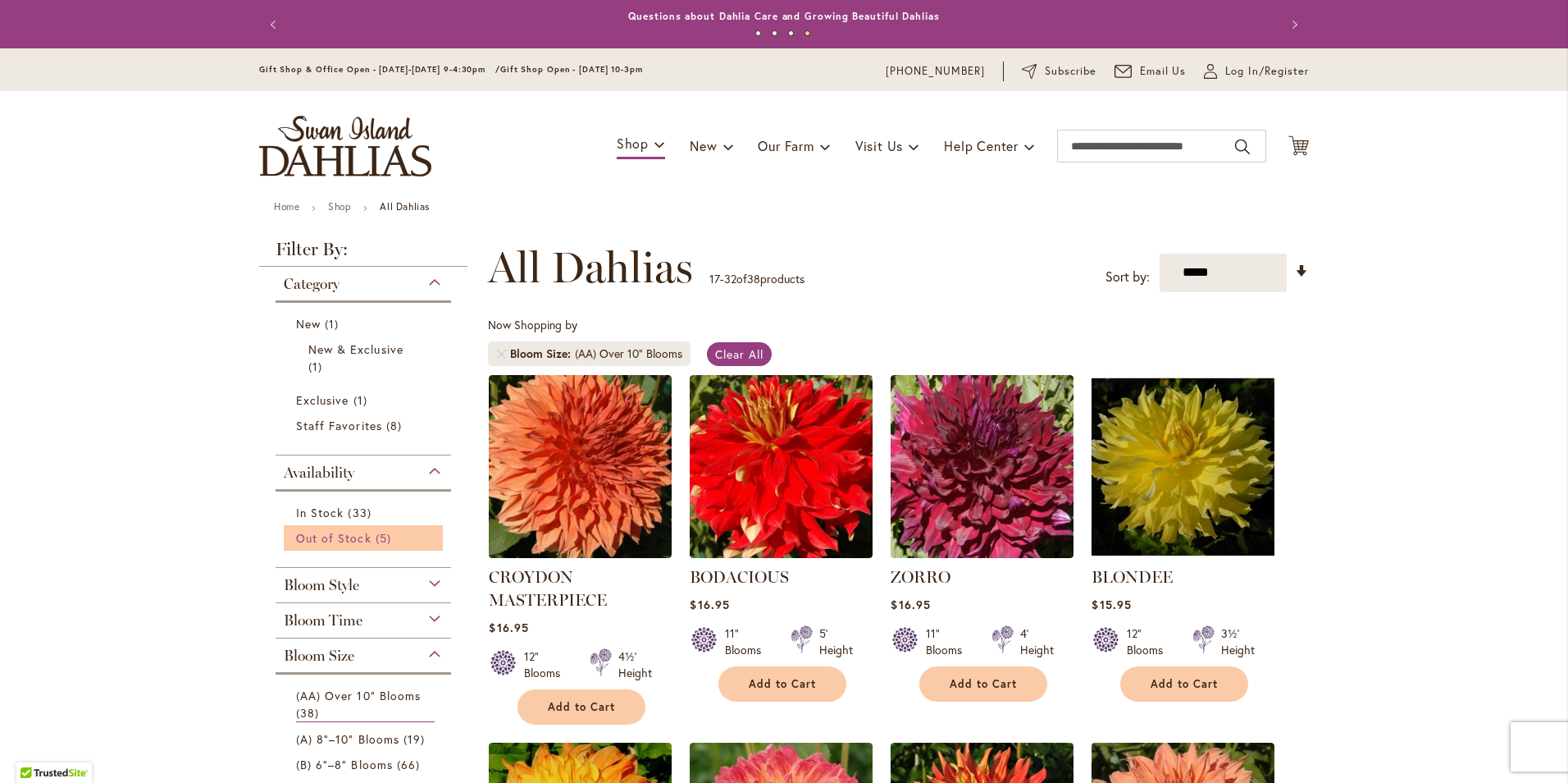
click at [317, 542] on span "Out of Stock" at bounding box center [333, 538] width 76 height 16
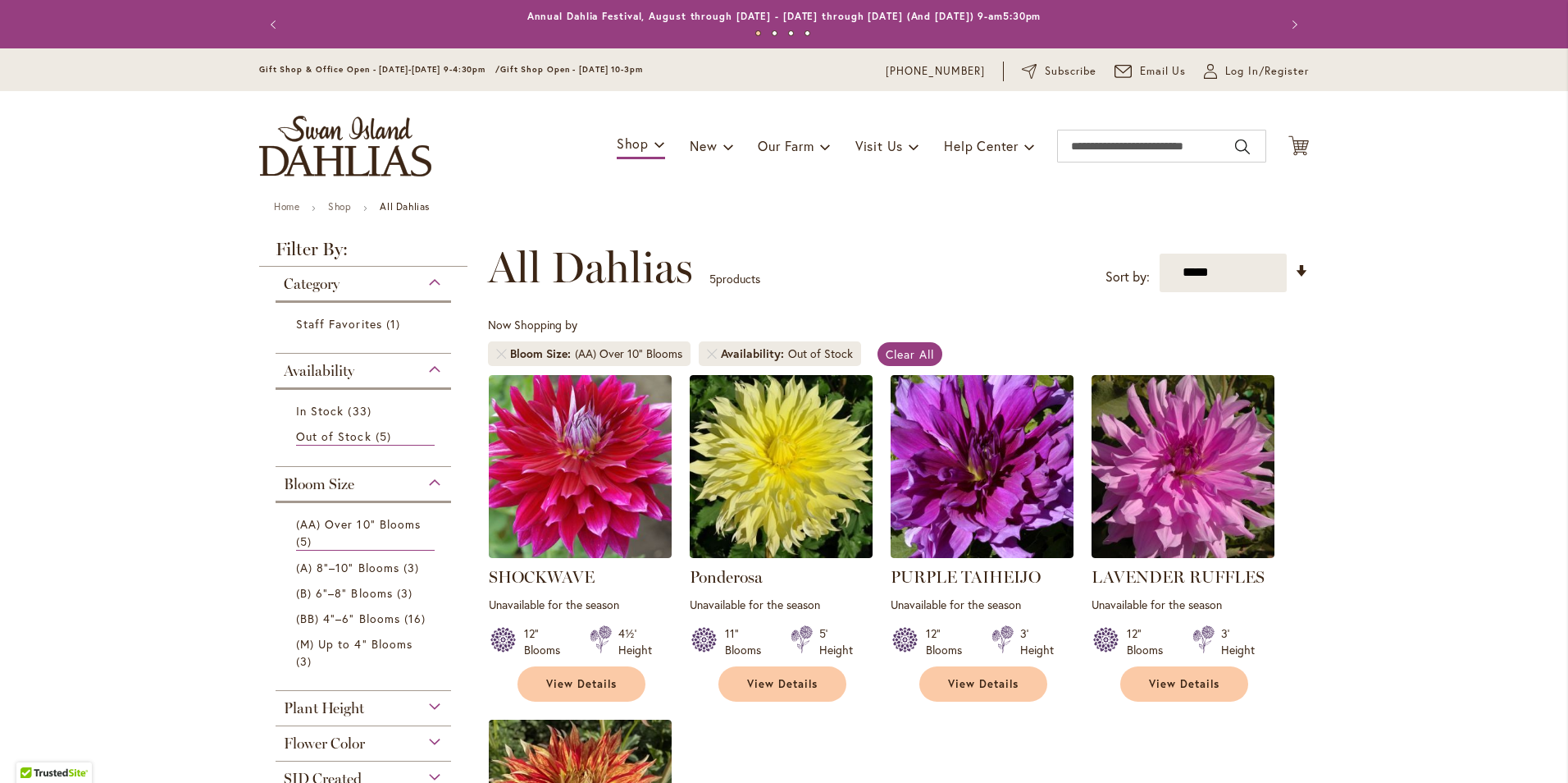
scroll to position [255, 0]
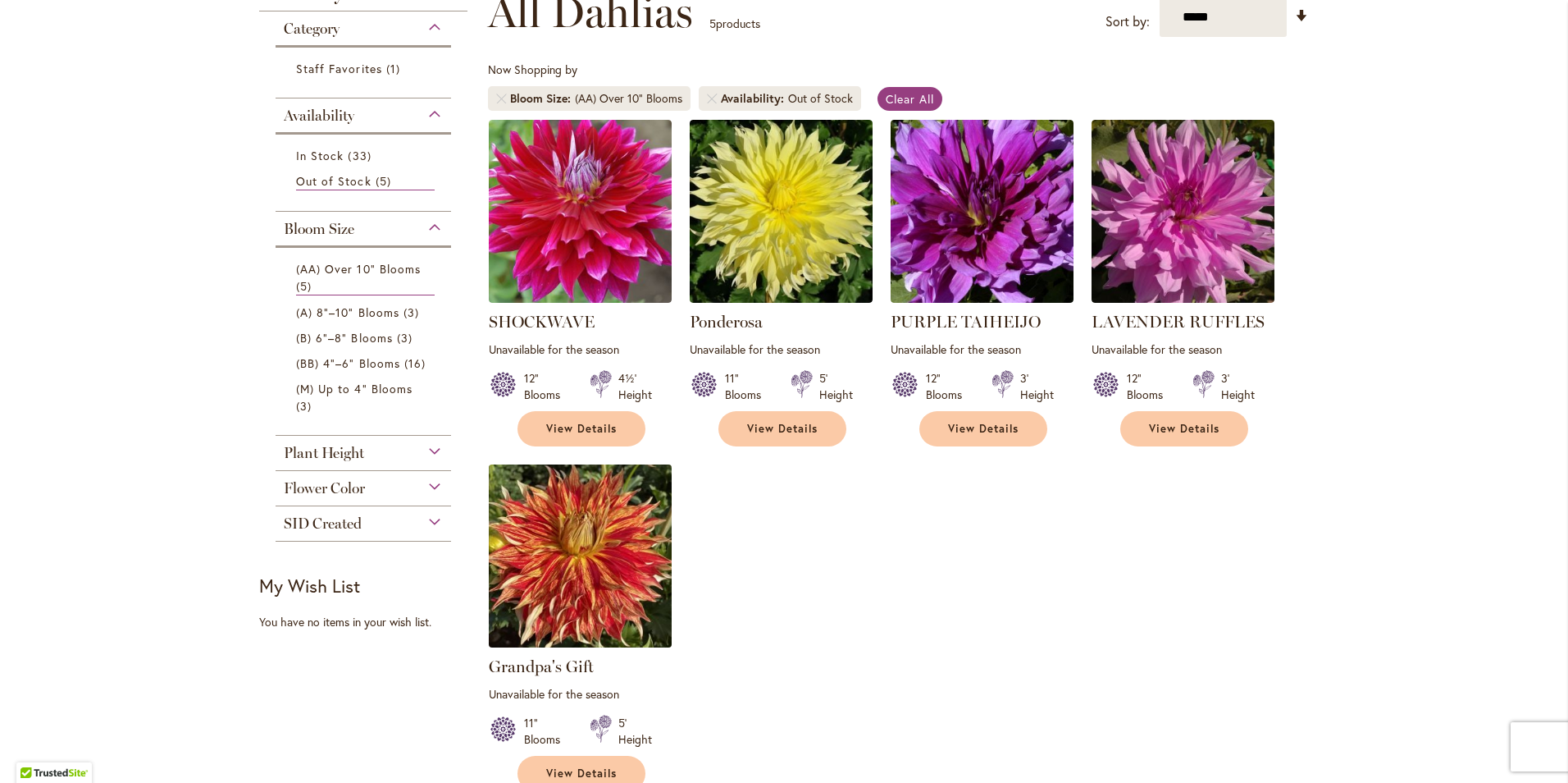
click at [583, 610] on img at bounding box center [580, 555] width 192 height 192
